Goal: Find specific page/section: Find specific page/section

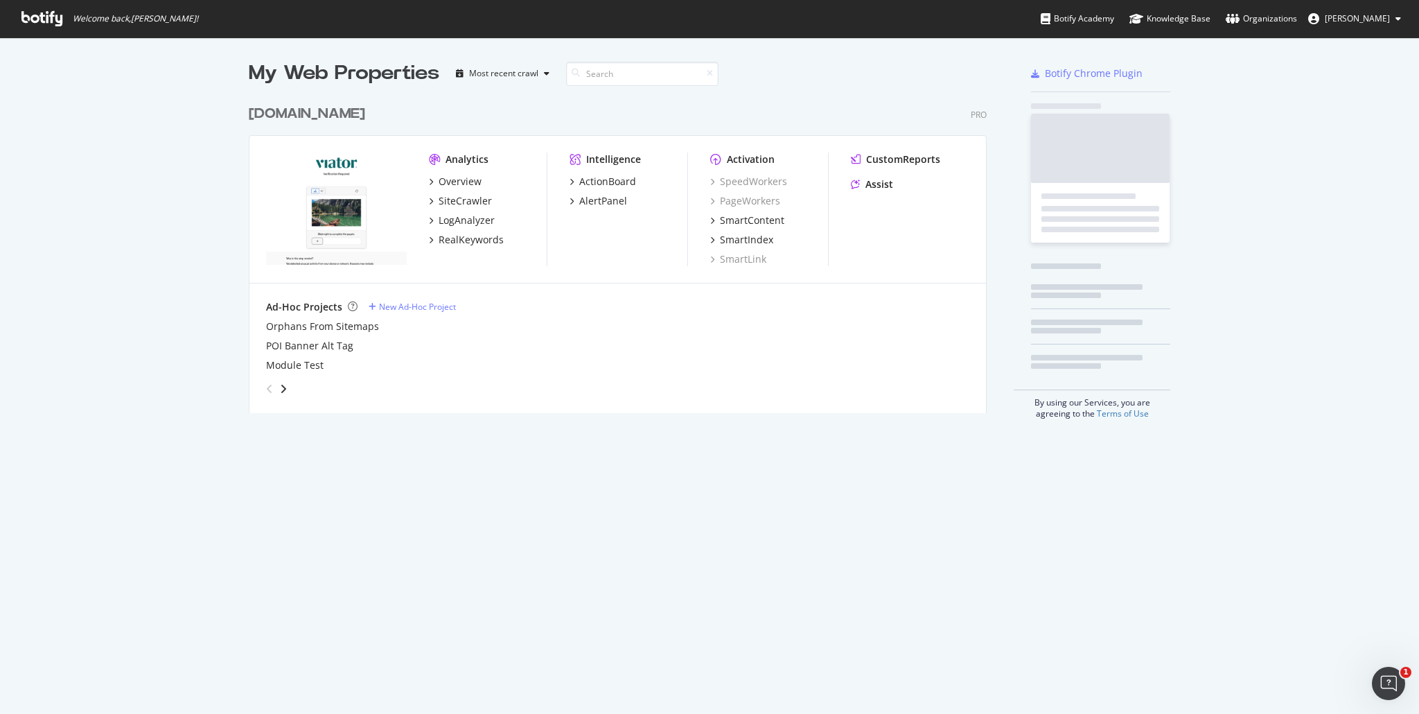
scroll to position [315, 739]
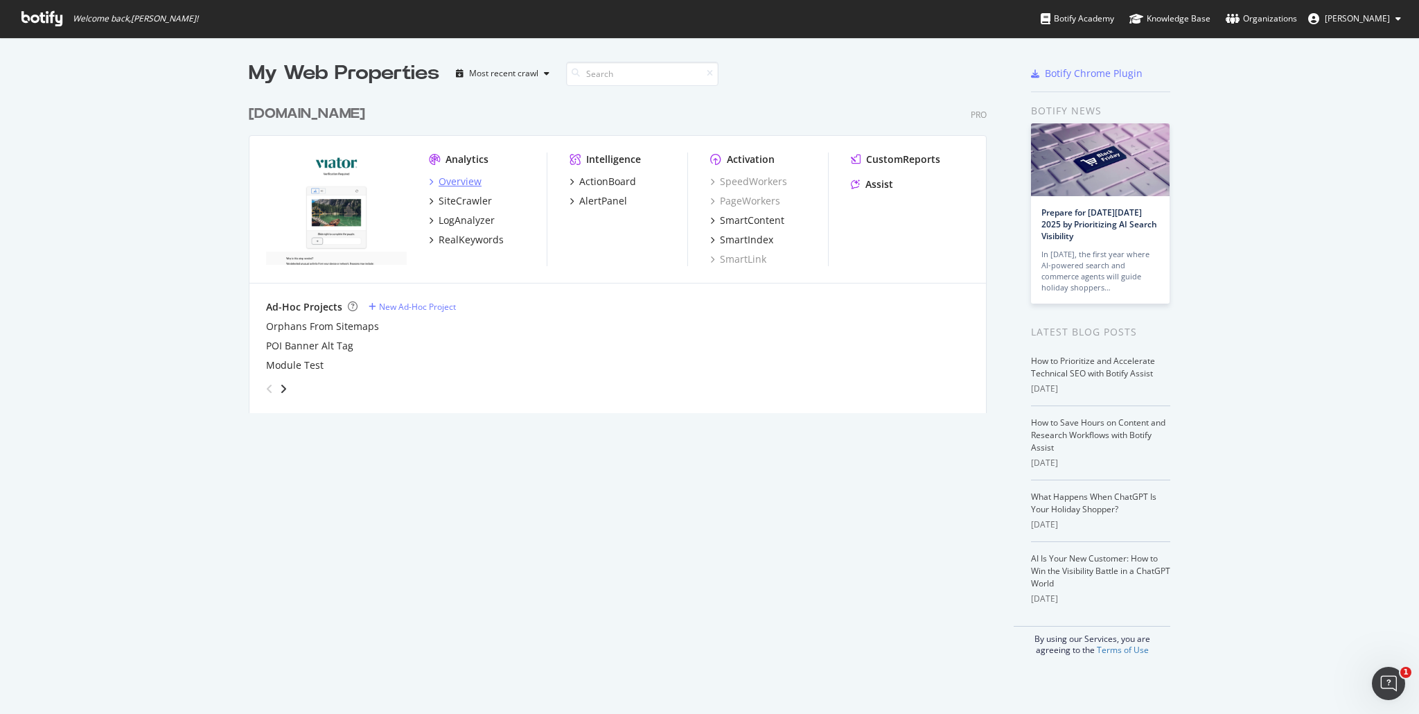
click at [457, 178] on div "Overview" at bounding box center [460, 182] width 43 height 14
